Goal: Find specific page/section: Find specific page/section

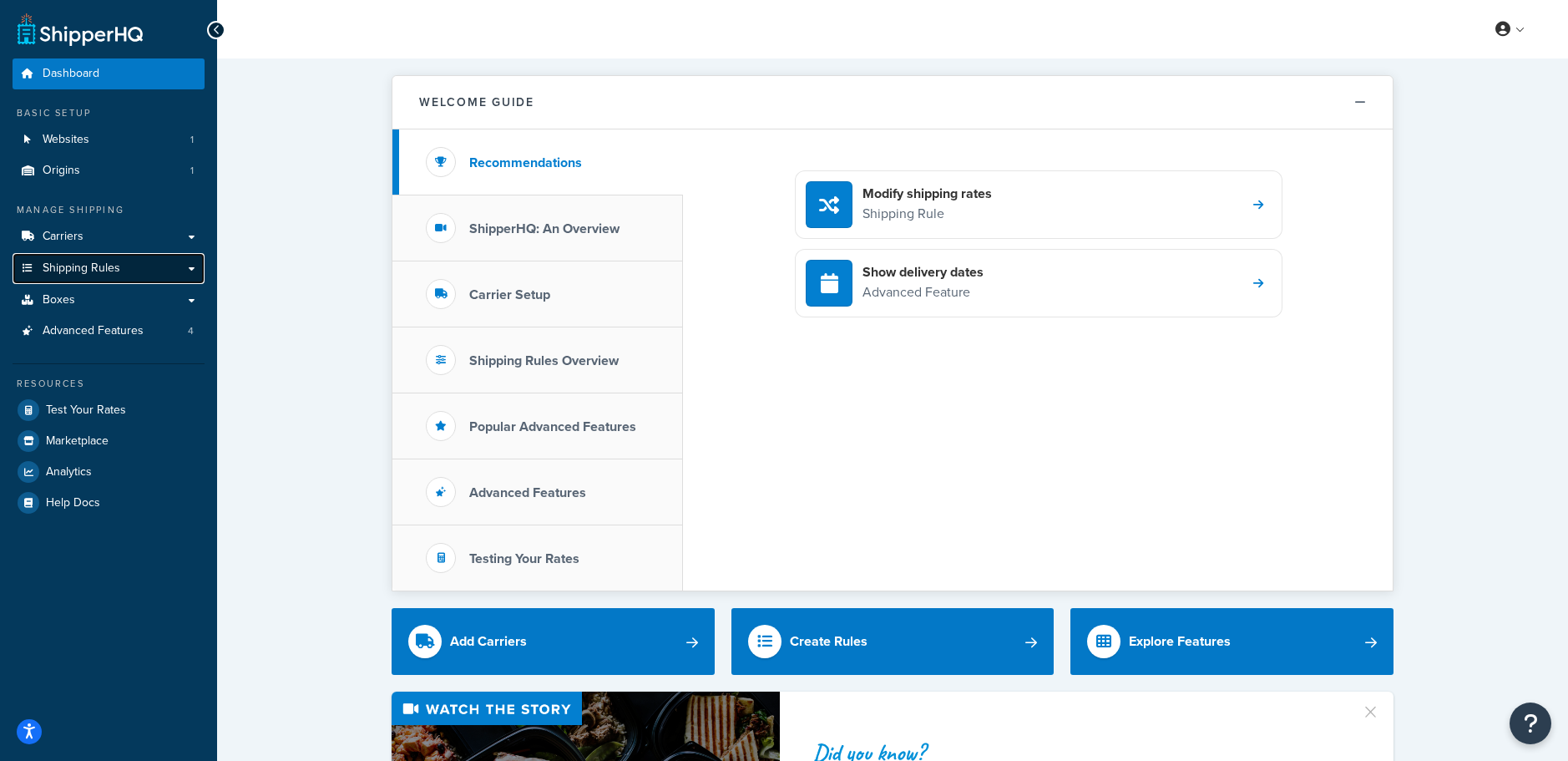
click at [93, 272] on span "Shipping Rules" at bounding box center [81, 268] width 77 height 15
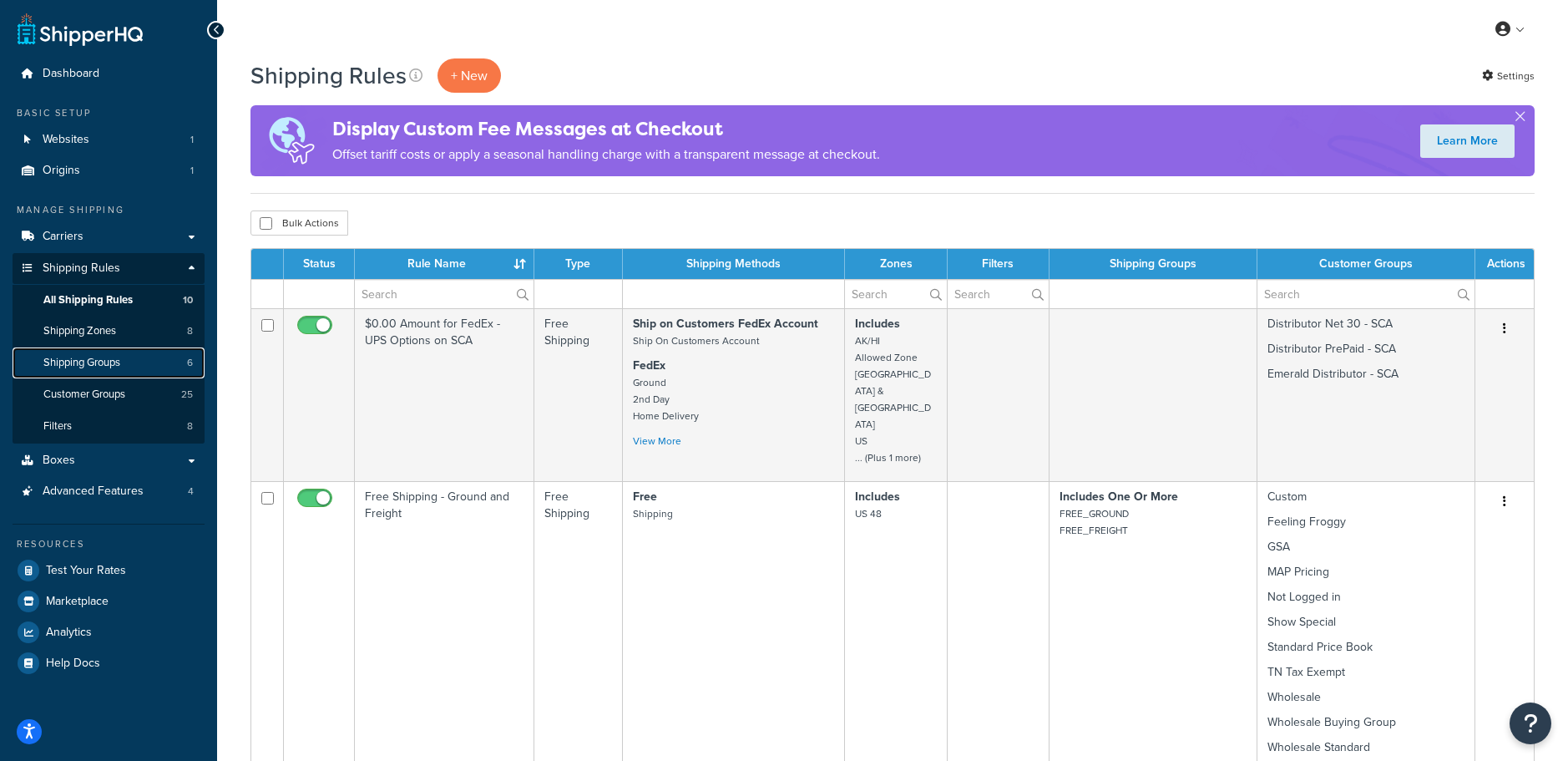
click at [92, 359] on span "Shipping Groups" at bounding box center [81, 363] width 76 height 15
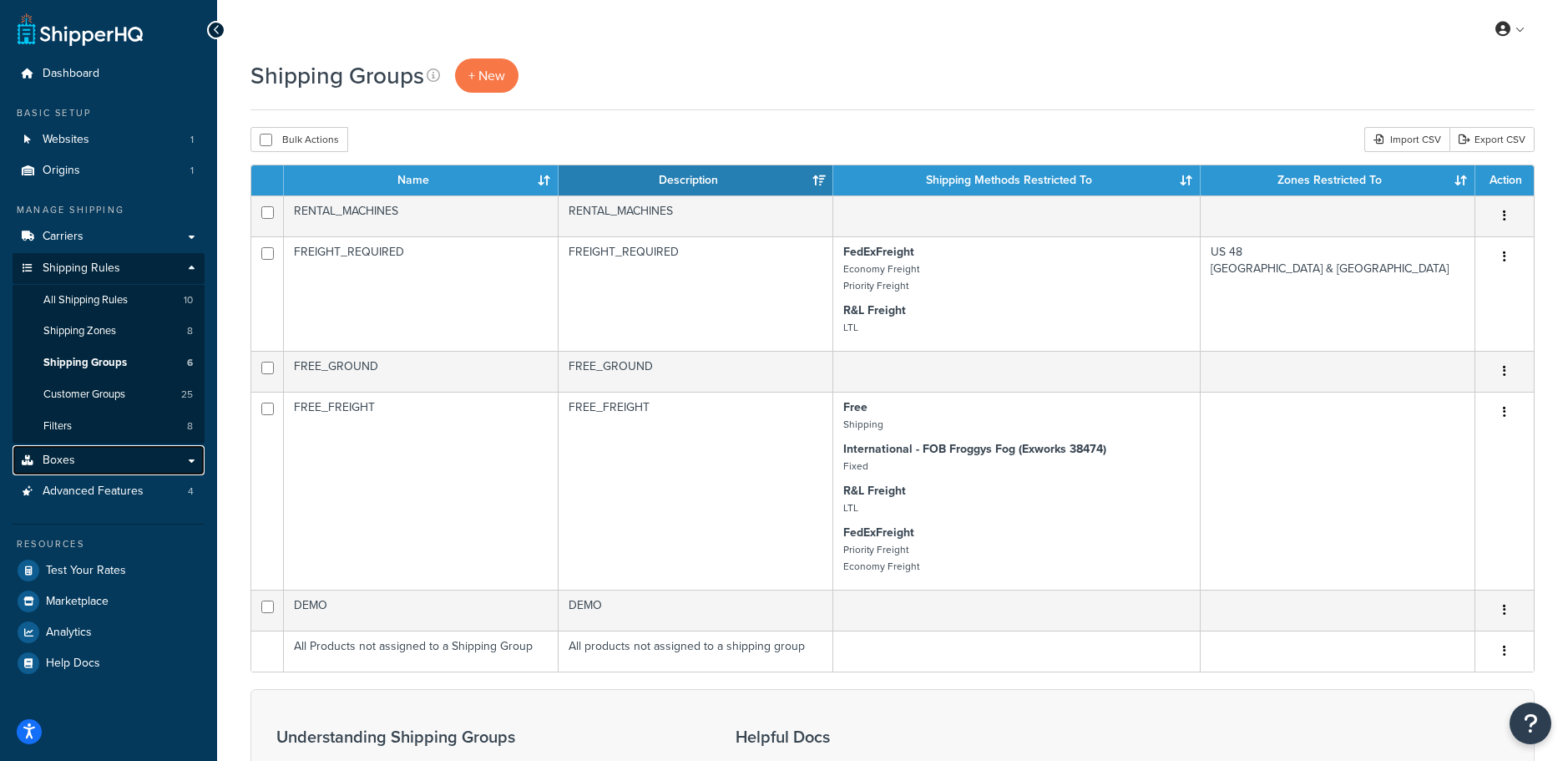
click at [82, 462] on link "Boxes" at bounding box center [108, 460] width 192 height 31
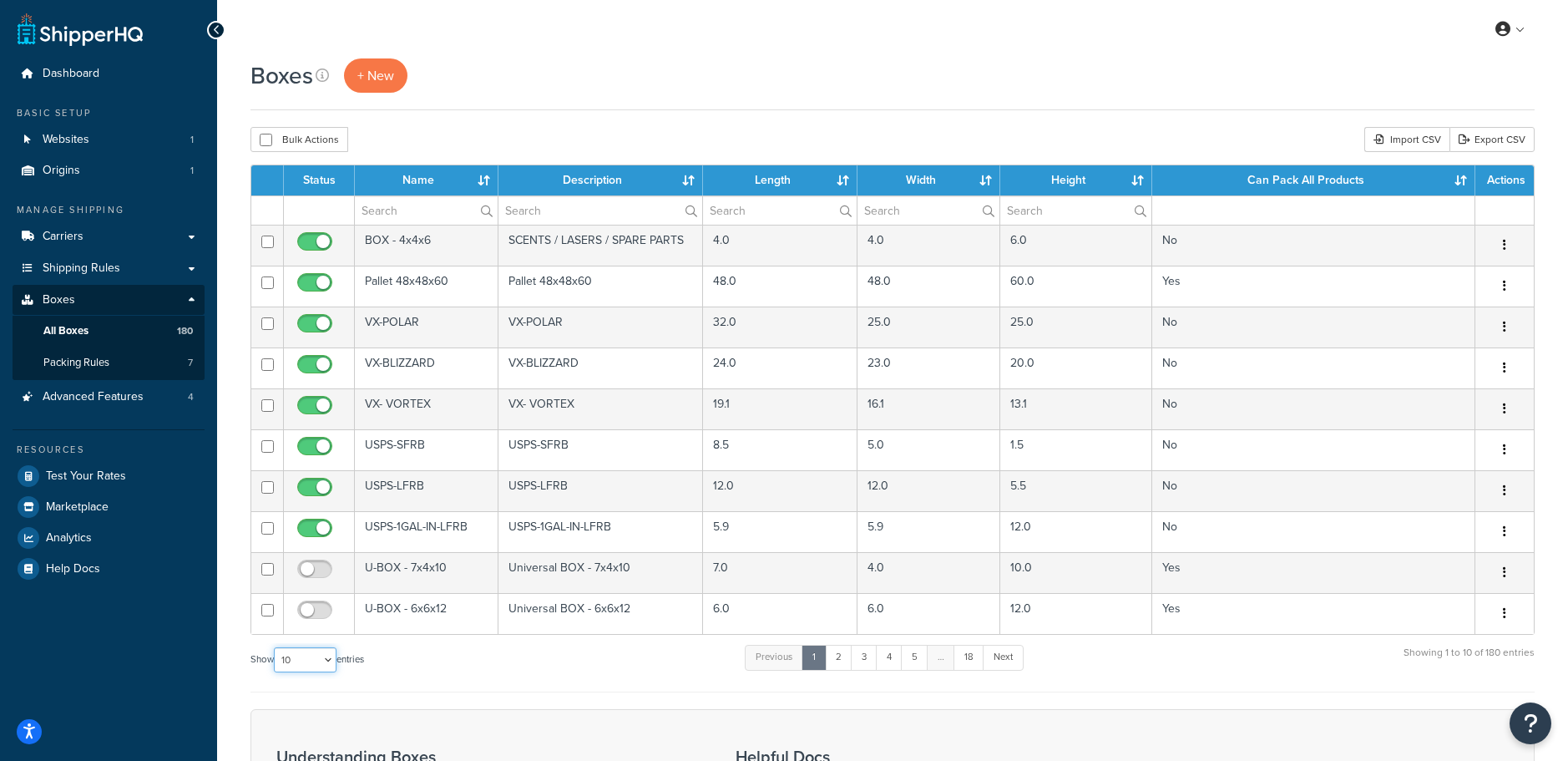
click at [305, 657] on select "10 15 25 50 100 1000" at bounding box center [305, 659] width 63 height 25
select select "1000"
click at [276, 648] on select "10 15 25 50 100 1000" at bounding box center [305, 659] width 63 height 25
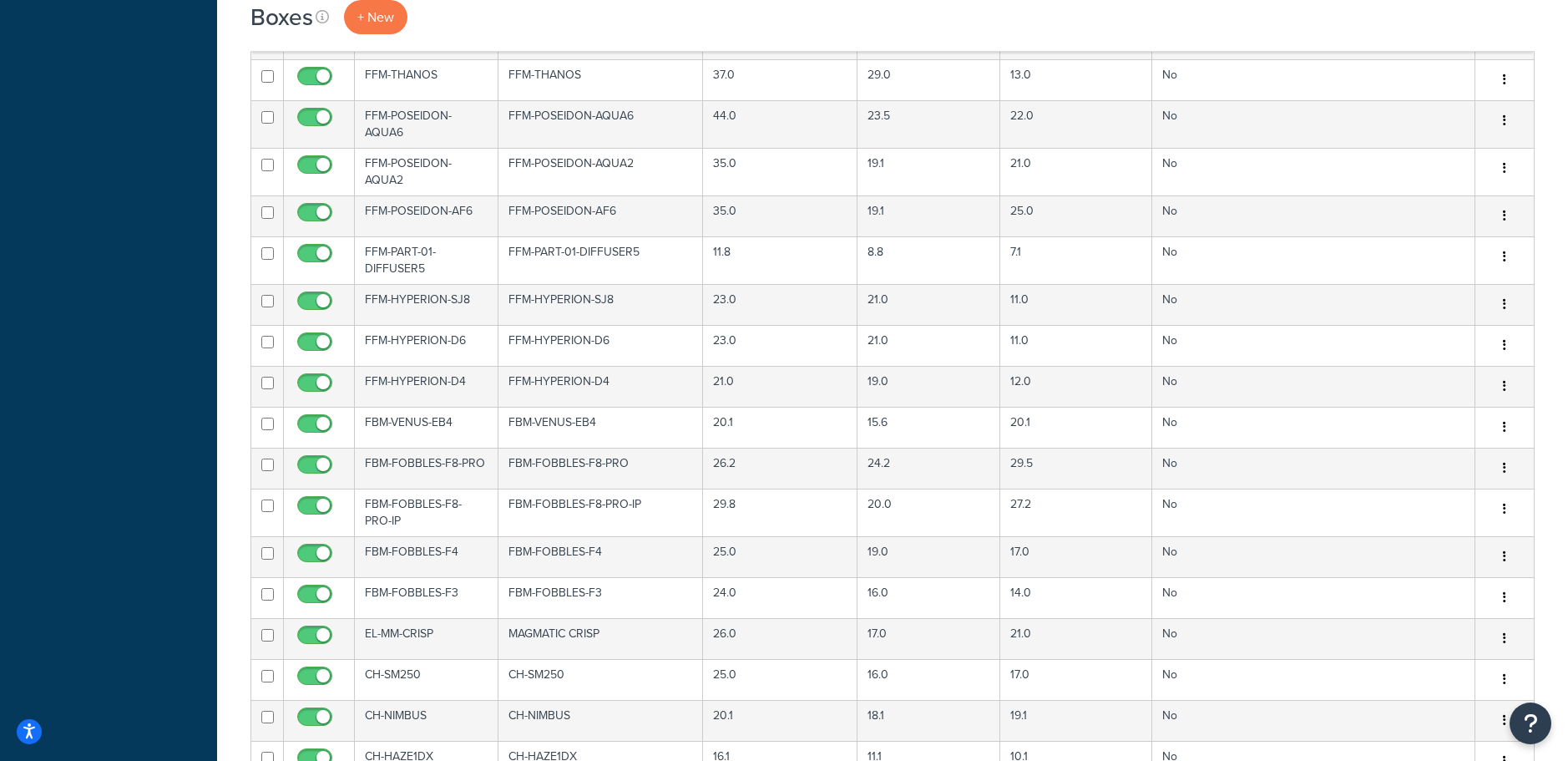
scroll to position [1772, 0]
